Goal: Task Accomplishment & Management: Use online tool/utility

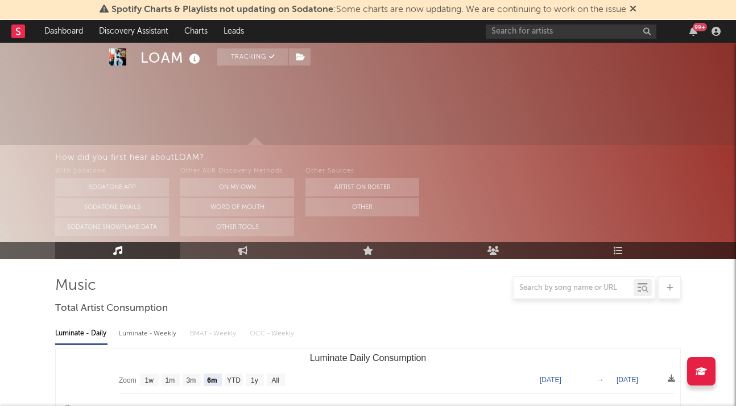
select select "6m"
